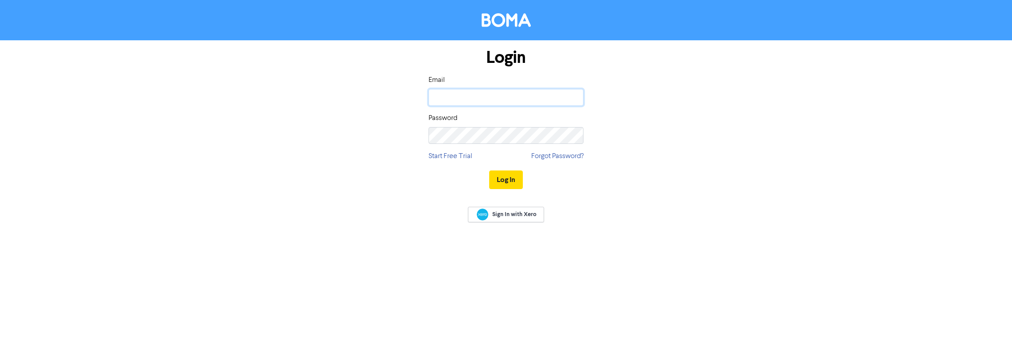
click at [478, 94] on input "email" at bounding box center [505, 97] width 155 height 17
type input "[EMAIL_ADDRESS][PERSON_NAME][DOMAIN_NAME]"
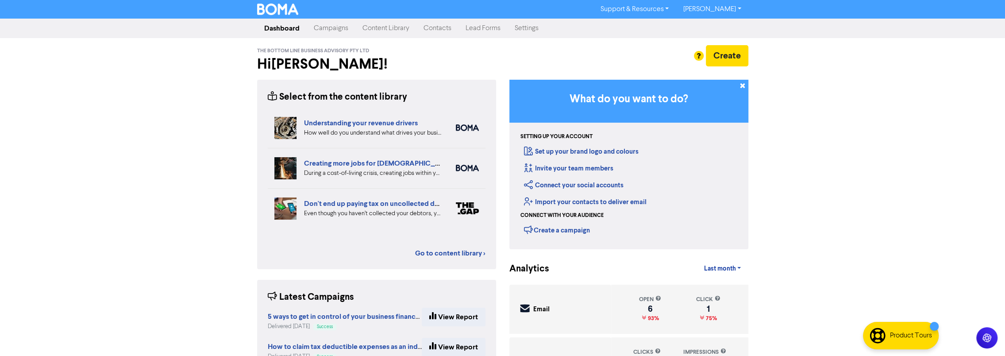
click at [382, 27] on link "Content Library" at bounding box center [385, 28] width 61 height 18
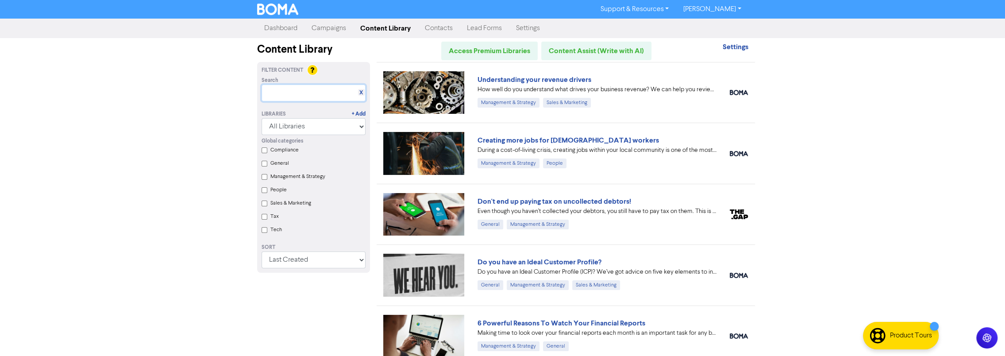
click at [312, 95] on input "text" at bounding box center [314, 93] width 104 height 17
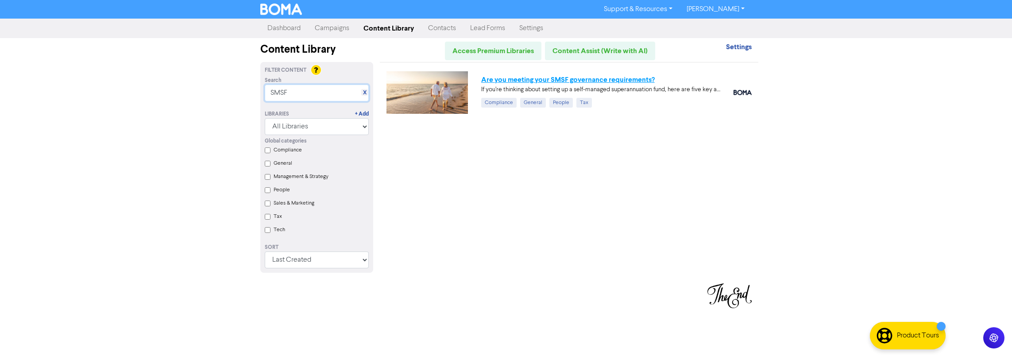
type input "SMSF"
click at [526, 78] on link "Are you meeting your SMSF governance requirements?" at bounding box center [568, 79] width 174 height 9
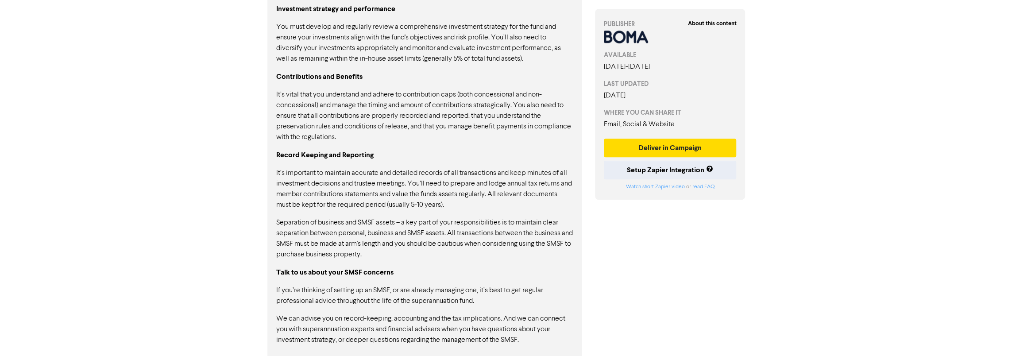
scroll to position [678, 0]
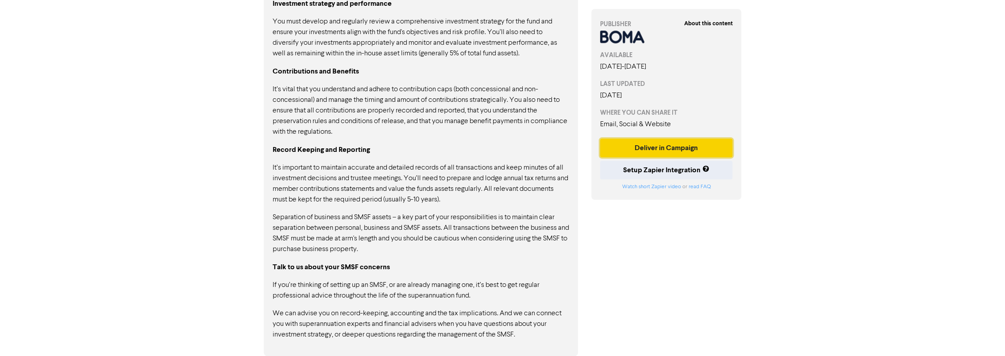
click at [664, 151] on button "Deliver in Campaign" at bounding box center [666, 148] width 133 height 19
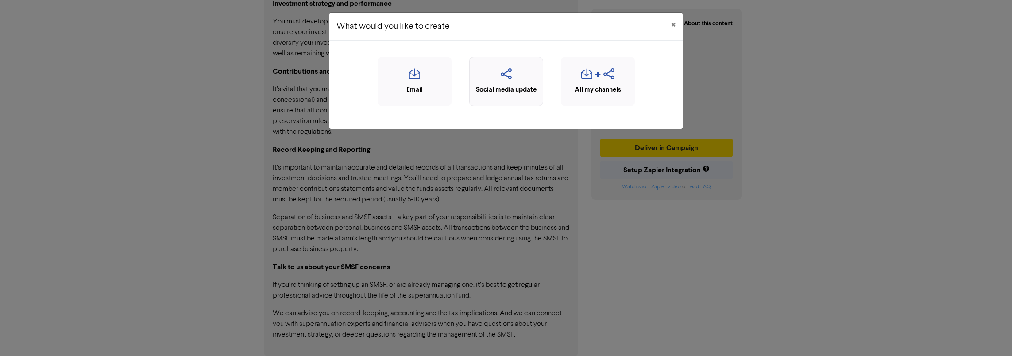
click at [513, 76] on icon "button" at bounding box center [506, 76] width 64 height 17
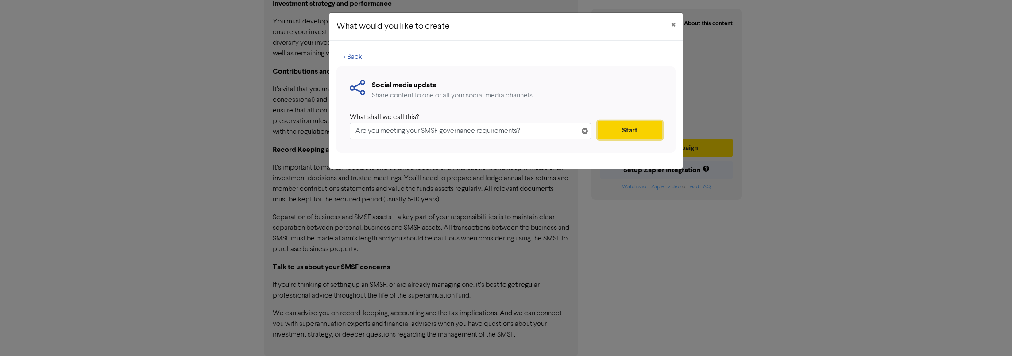
click at [628, 130] on button "Start" at bounding box center [630, 130] width 65 height 19
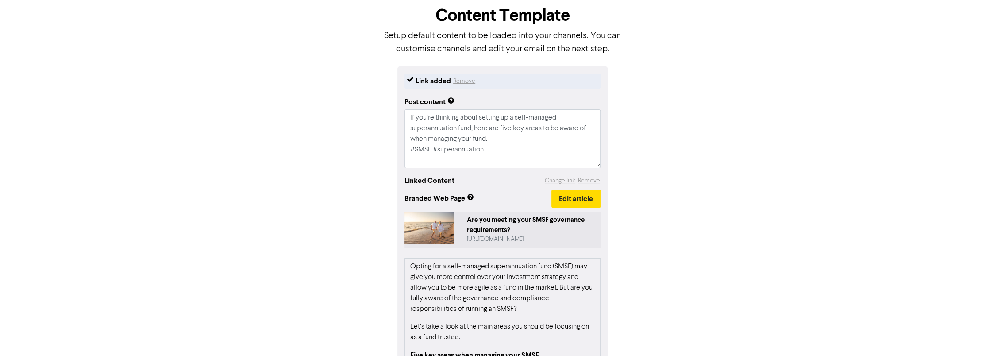
scroll to position [170, 0]
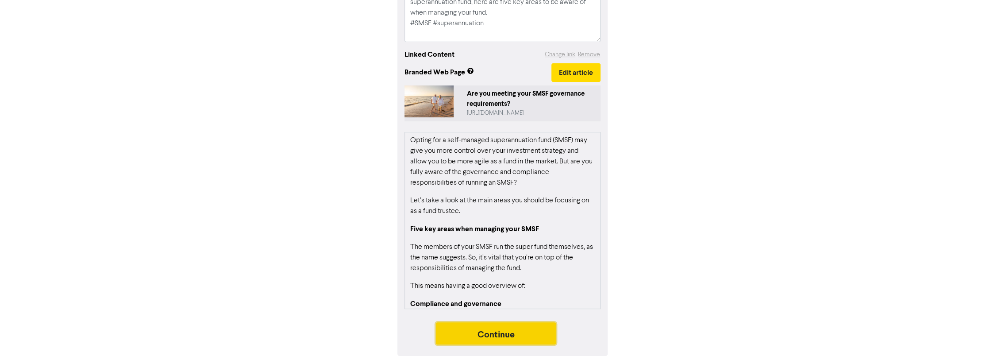
click at [515, 332] on button "Continue" at bounding box center [496, 333] width 120 height 22
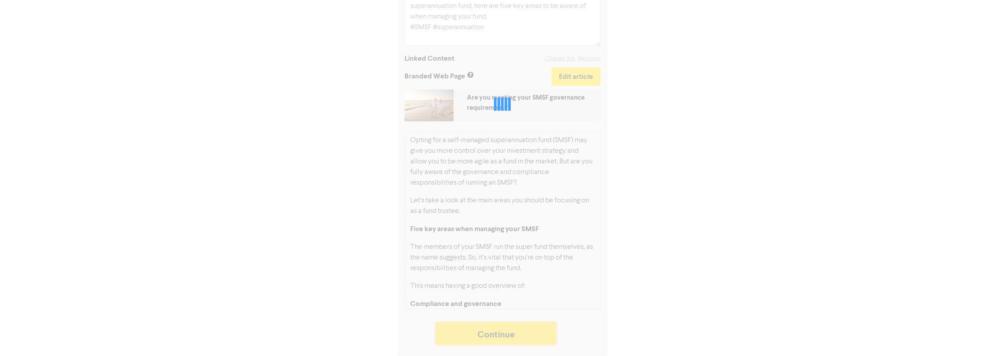
scroll to position [166, 0]
type textarea "x"
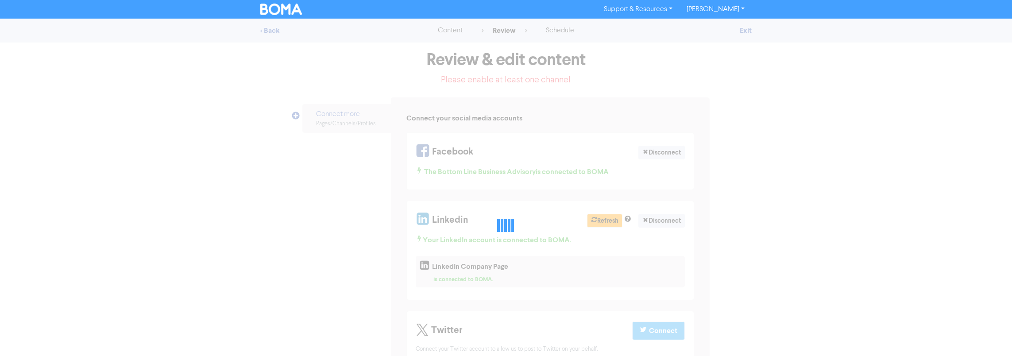
select select "LEARN_MORE"
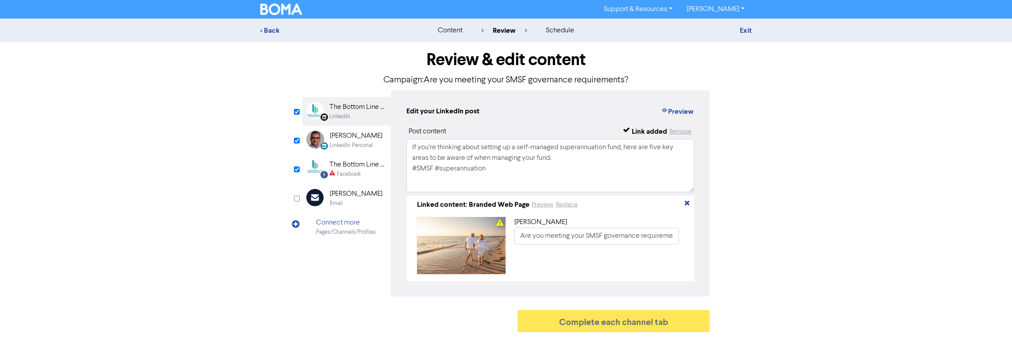
click at [353, 174] on div "Facebook" at bounding box center [349, 174] width 24 height 8
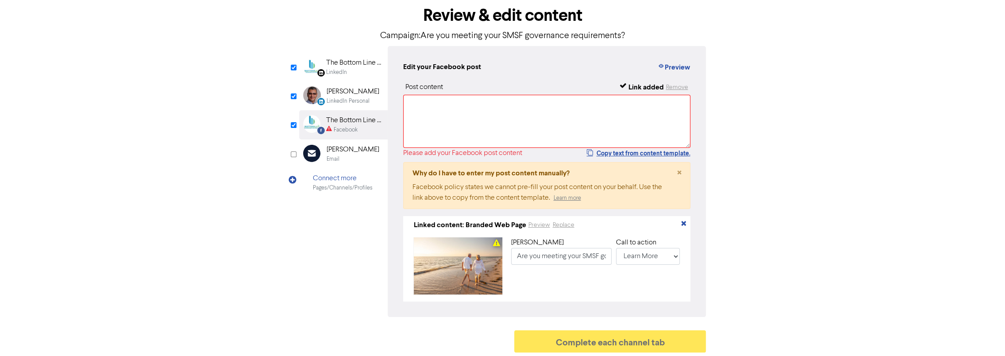
scroll to position [48, 0]
click at [347, 99] on div "LinkedIn Personal" at bounding box center [348, 100] width 43 height 8
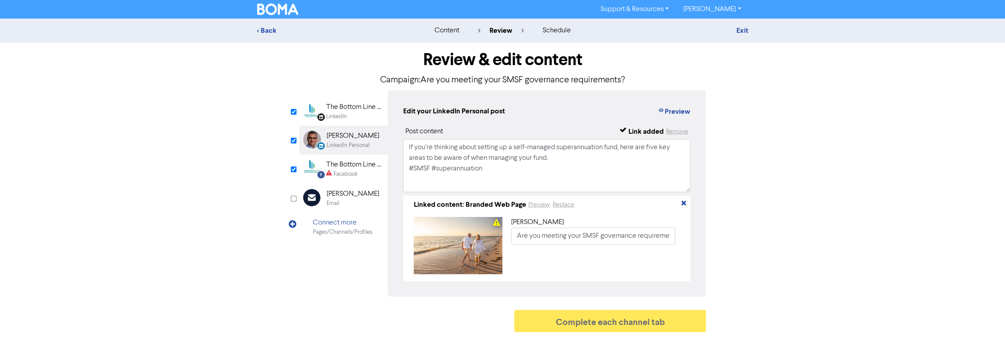
scroll to position [0, 0]
drag, startPoint x: 495, startPoint y: 169, endPoint x: 397, endPoint y: 145, distance: 100.7
click at [397, 145] on div "Edit your LinkedIn Personal post Preview Post content Link added Remove If you’…" at bounding box center [550, 193] width 319 height 206
click at [552, 231] on input "Are you meeting your SMSF governance requirements?" at bounding box center [596, 236] width 165 height 17
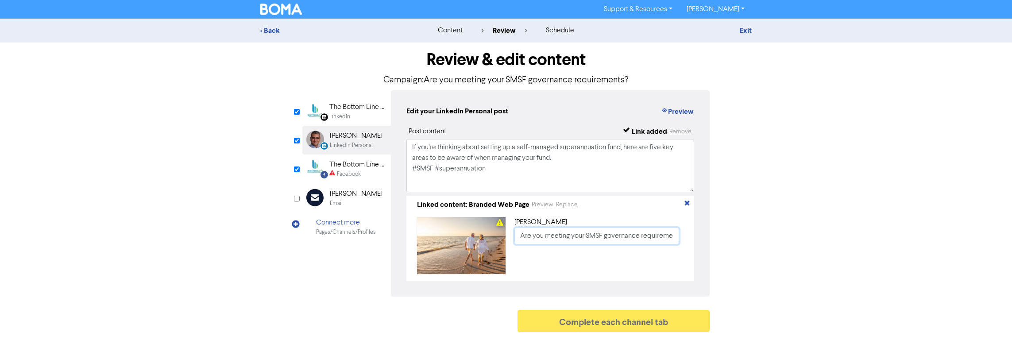
click at [552, 231] on input "Are you meeting your SMSF governance requirements?" at bounding box center [596, 236] width 165 height 17
click at [498, 170] on textarea "If you’re thinking about setting up a self-managed superannuation fund, here ar…" at bounding box center [550, 165] width 288 height 53
drag, startPoint x: 498, startPoint y: 172, endPoint x: 396, endPoint y: 141, distance: 105.9
click at [396, 141] on div "Edit your LinkedIn Personal post Preview Post content Link added Remove If you’…" at bounding box center [550, 193] width 319 height 206
click at [335, 169] on div "The Bottom Line Business Advisory" at bounding box center [357, 164] width 57 height 11
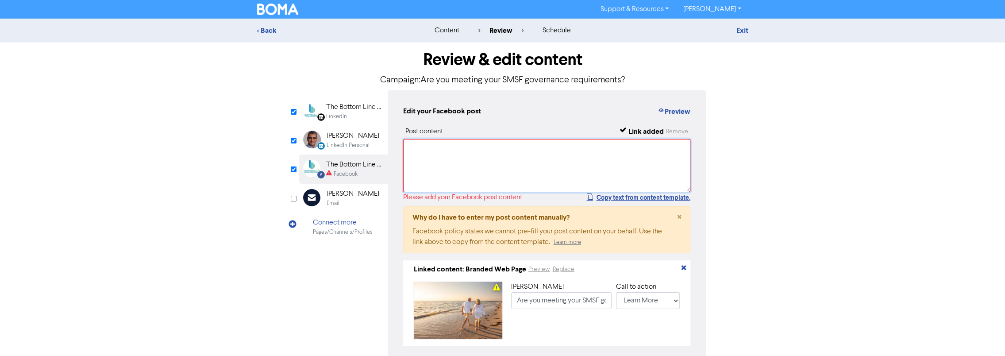
click at [429, 159] on textarea at bounding box center [547, 165] width 288 height 53
paste textarea "If you’re thinking about setting up a self-managed superannuation fund, here ar…"
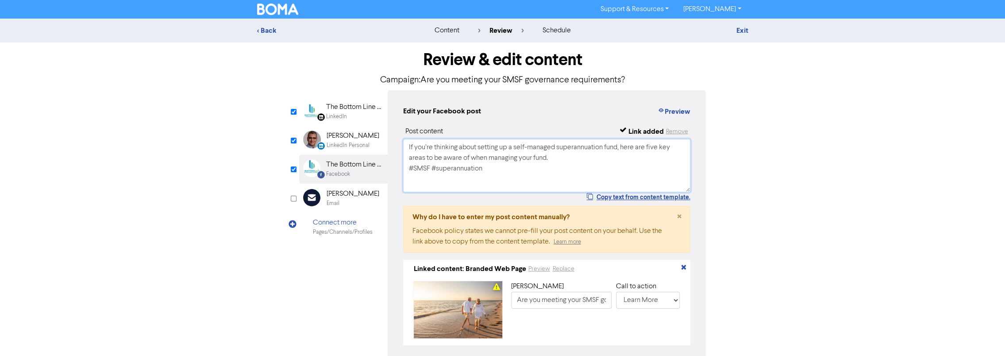
type textarea "If you’re thinking about setting up a self-managed superannuation fund, here ar…"
click at [787, 188] on div "< Back content review schedule Exit Review & edit content Campaign: Are you mee…" at bounding box center [502, 210] width 1005 height 382
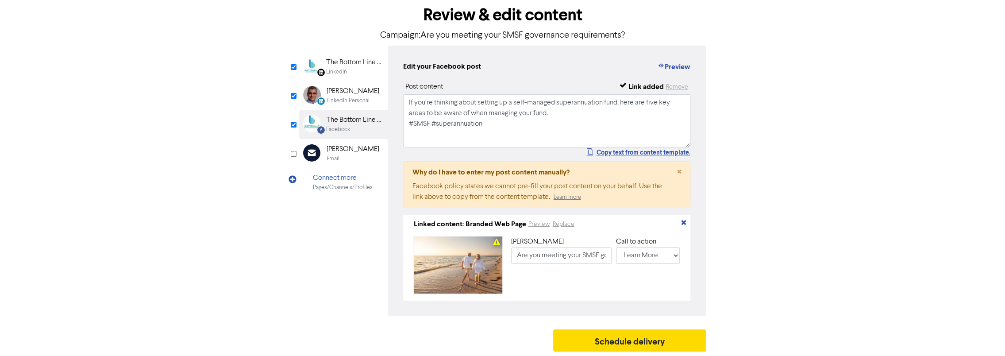
scroll to position [47, 0]
click at [622, 340] on button "Schedule delivery" at bounding box center [629, 340] width 153 height 22
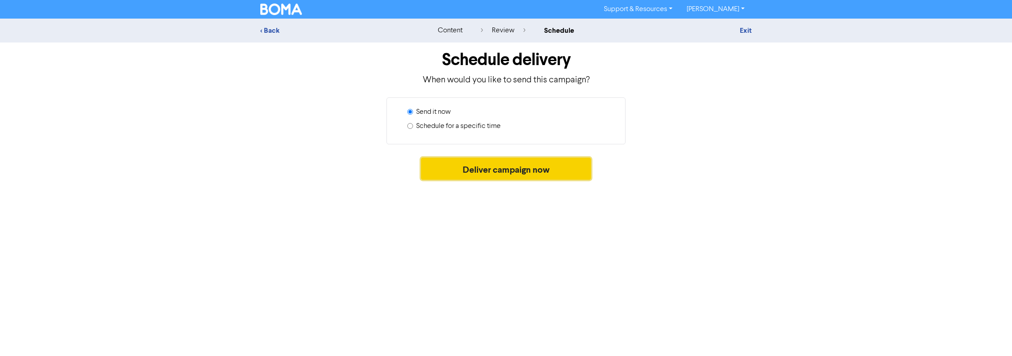
click at [492, 170] on button "Deliver campaign now" at bounding box center [506, 169] width 170 height 22
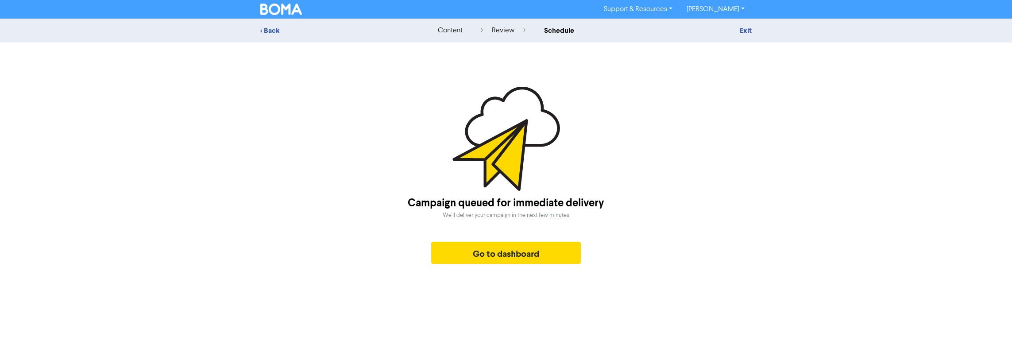
click at [444, 35] on div "content" at bounding box center [450, 30] width 25 height 11
click at [449, 30] on div "content" at bounding box center [450, 30] width 25 height 11
click at [501, 253] on button "Go to dashboard" at bounding box center [506, 253] width 150 height 22
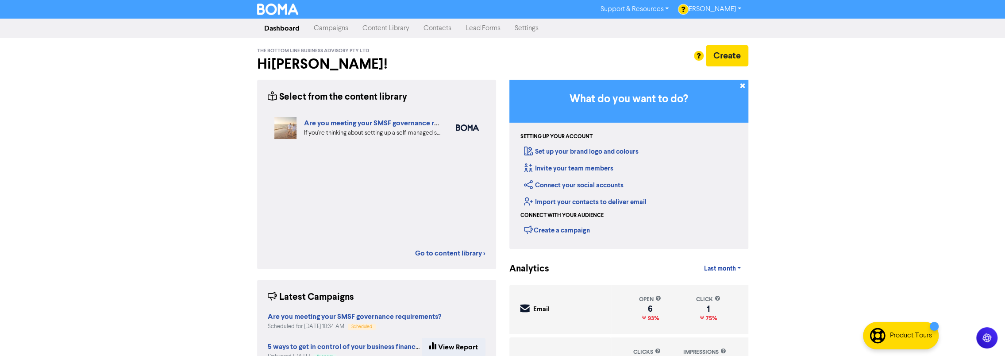
click at [372, 32] on link "Content Library" at bounding box center [385, 28] width 61 height 18
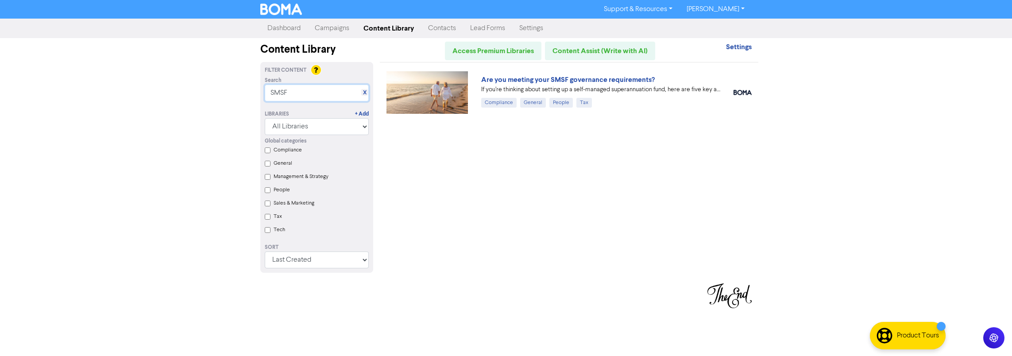
drag, startPoint x: 308, startPoint y: 92, endPoint x: 215, endPoint y: 86, distance: 93.1
click at [215, 86] on div "Support & Resources Video Tutorials FAQ & Guides Marketing Education [PERSON_NA…" at bounding box center [506, 178] width 1012 height 356
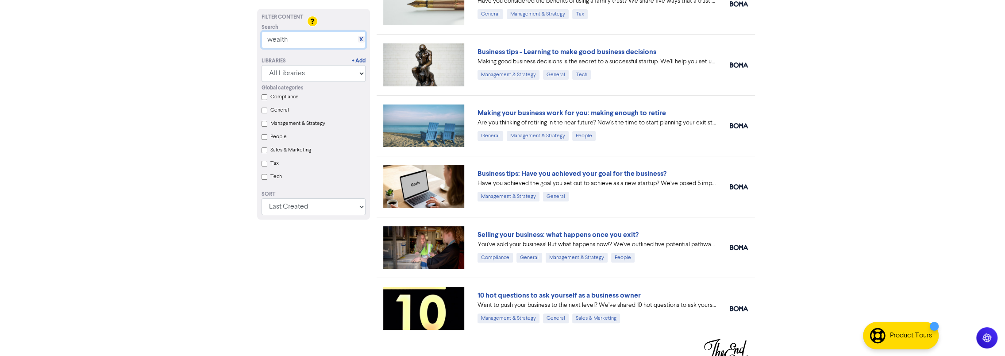
scroll to position [95, 0]
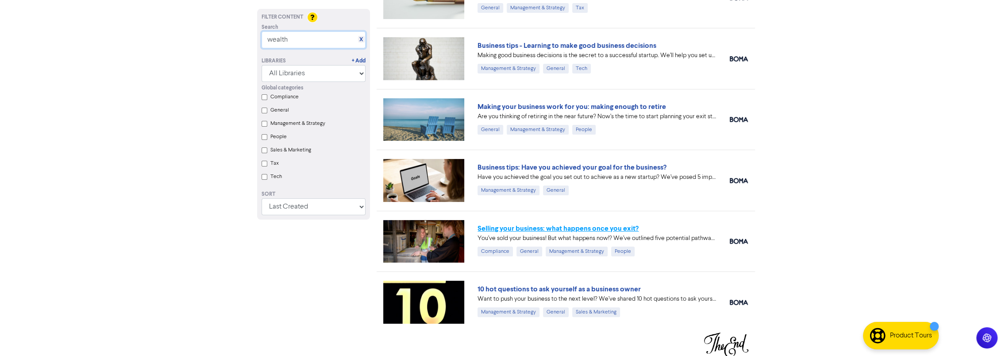
type input "wealth"
click at [588, 224] on link "Selling your business: what happens once you exit?" at bounding box center [558, 228] width 161 height 9
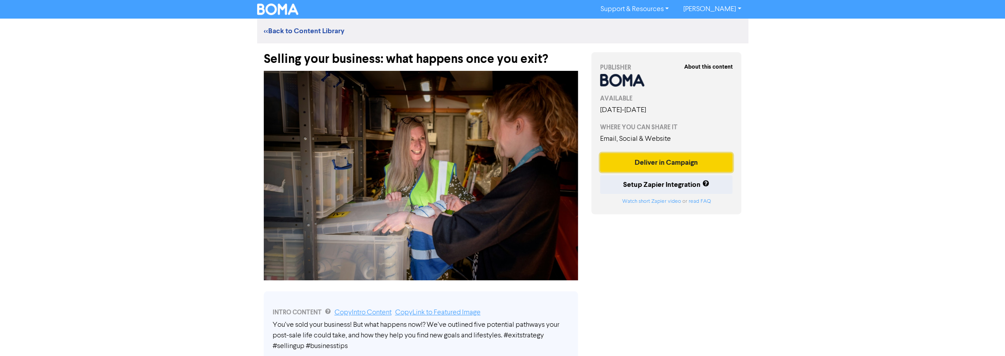
click at [681, 166] on button "Deliver in Campaign" at bounding box center [666, 162] width 133 height 19
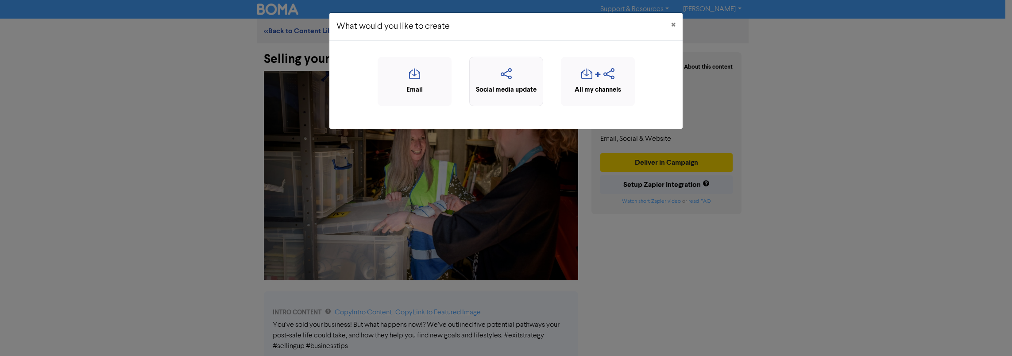
click at [496, 85] on div "Social media update" at bounding box center [506, 90] width 64 height 10
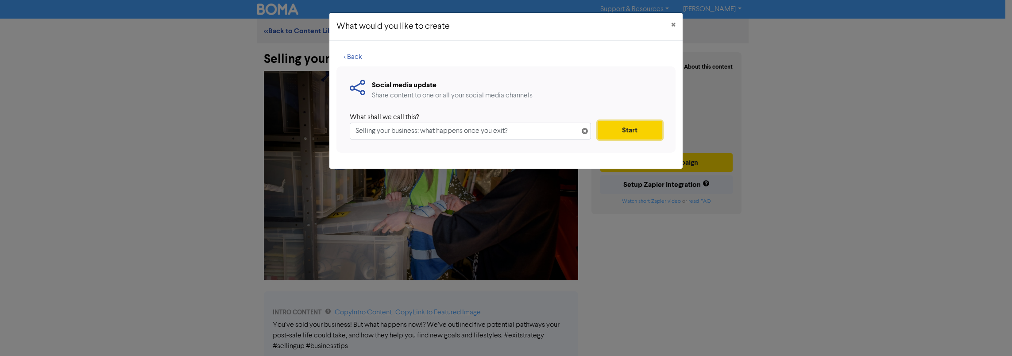
click at [624, 124] on button "Start" at bounding box center [630, 130] width 65 height 19
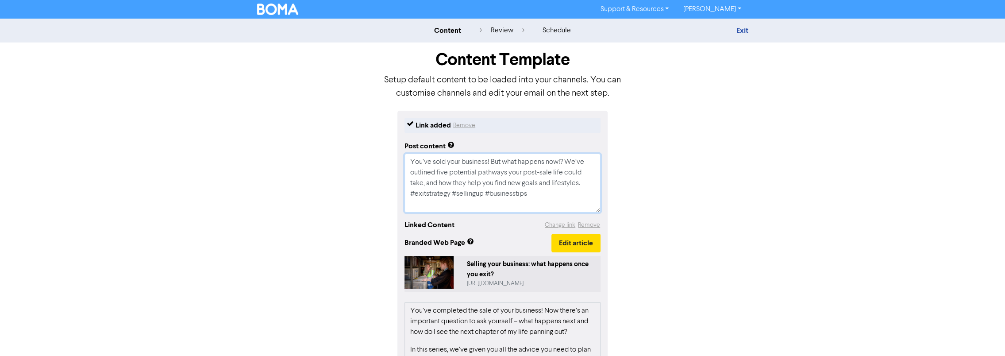
drag, startPoint x: 536, startPoint y: 199, endPoint x: 378, endPoint y: 150, distance: 164.8
click at [378, 150] on div "Link added Remove Post content You’ve sold your business! But what happens now!…" at bounding box center [503, 319] width 505 height 416
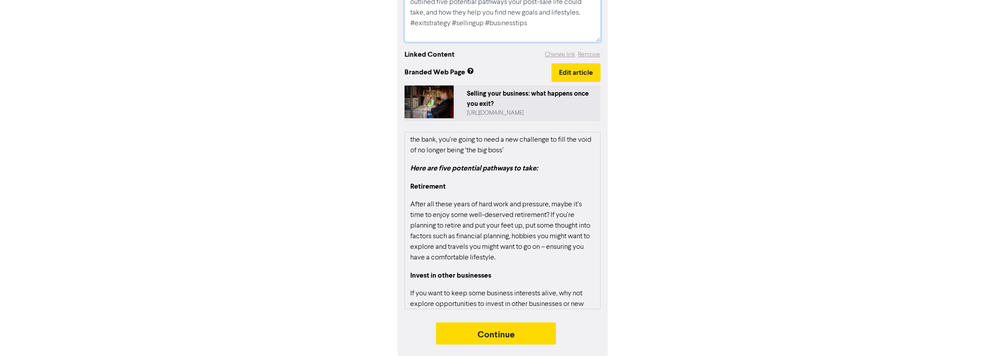
scroll to position [266, 0]
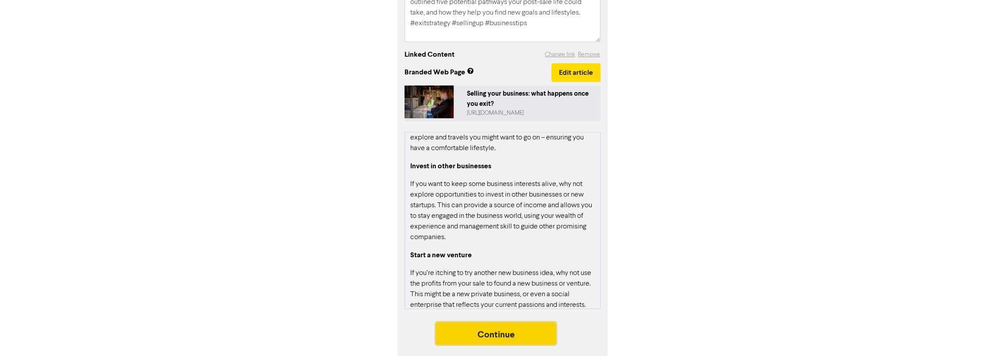
click at [499, 336] on button "Continue" at bounding box center [496, 333] width 120 height 22
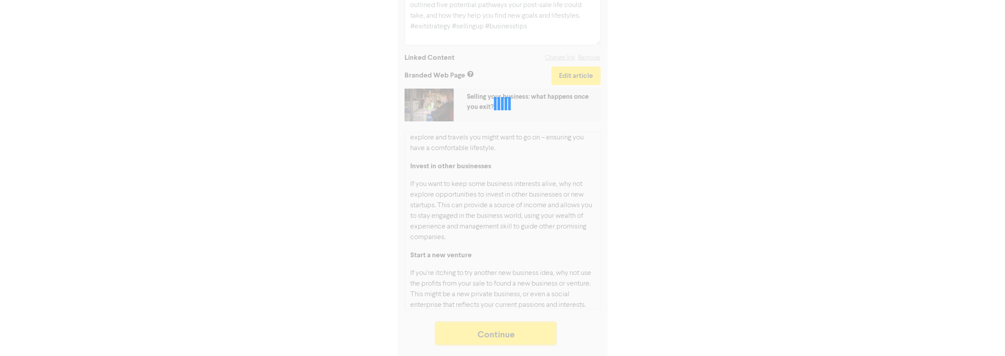
type textarea "x"
